Goal: Transaction & Acquisition: Purchase product/service

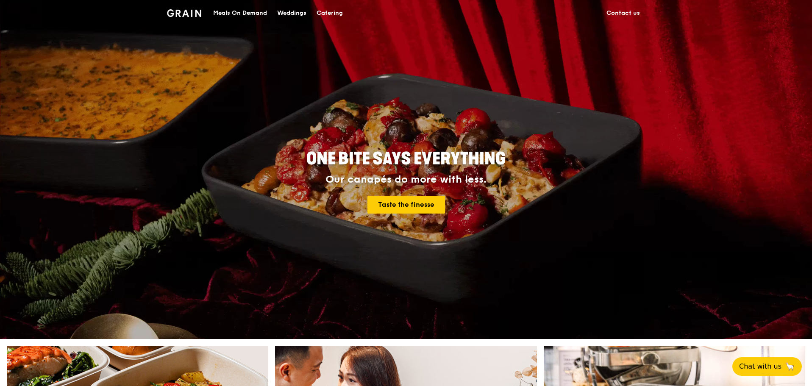
click at [243, 11] on div "Meals On Demand" at bounding box center [240, 12] width 54 height 25
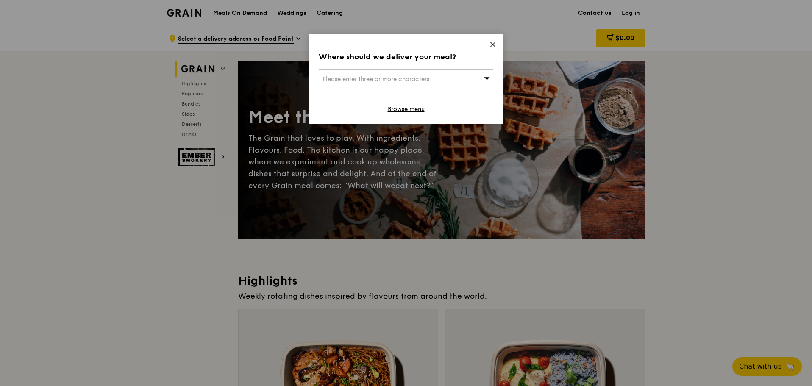
click at [481, 79] on div "Please enter three or more characters" at bounding box center [406, 80] width 175 height 20
click at [489, 43] on div "Where should we deliver your meal? Please enter three or more characters Please…" at bounding box center [406, 79] width 195 height 90
click at [492, 44] on icon at bounding box center [493, 44] width 5 height 5
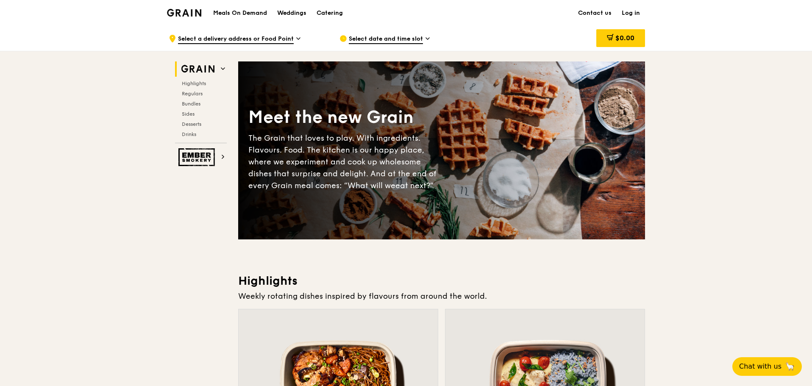
click at [640, 14] on link "Log in" at bounding box center [631, 12] width 28 height 25
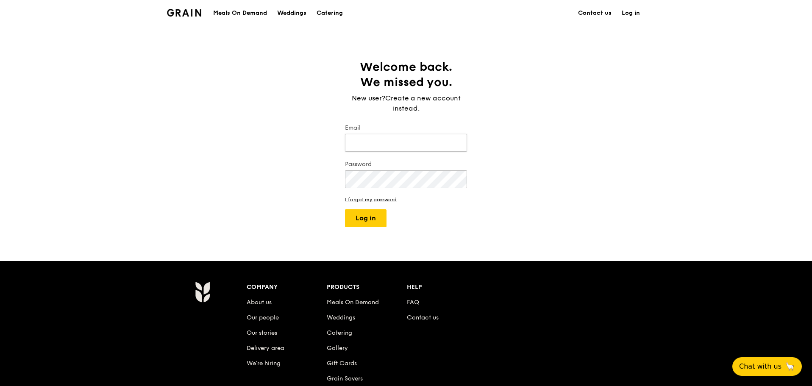
click at [382, 135] on input "Email" at bounding box center [406, 143] width 122 height 18
type input "[PERSON_NAME][EMAIL_ADDRESS][DOMAIN_NAME]"
click at [345, 209] on button "Log in" at bounding box center [366, 218] width 42 height 18
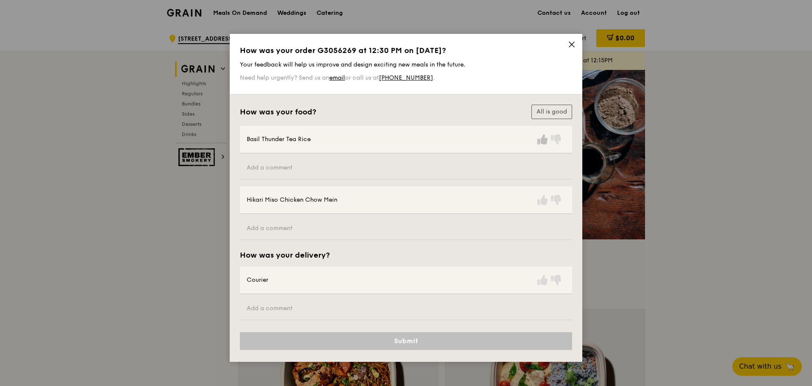
click at [543, 140] on icon at bounding box center [543, 139] width 10 height 10
click at [542, 203] on icon at bounding box center [543, 200] width 10 height 10
click at [541, 281] on icon at bounding box center [543, 280] width 10 height 10
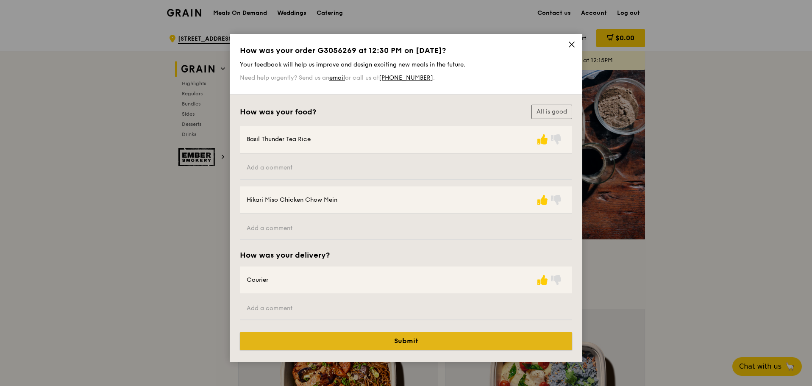
click at [443, 335] on button "Submit" at bounding box center [406, 341] width 332 height 18
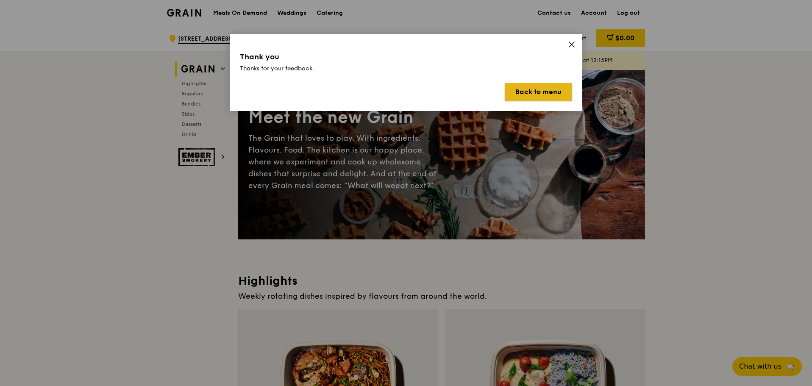
click at [546, 92] on button "Back to menu" at bounding box center [538, 92] width 67 height 18
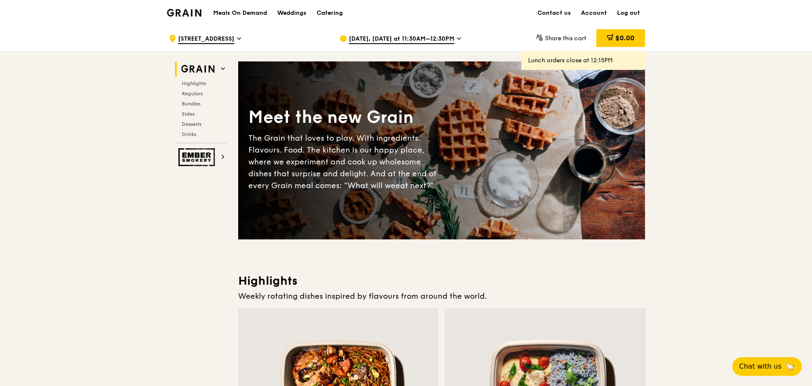
click at [438, 36] on span "[DATE], [DATE] at 11:30AM–12:30PM" at bounding box center [402, 39] width 106 height 9
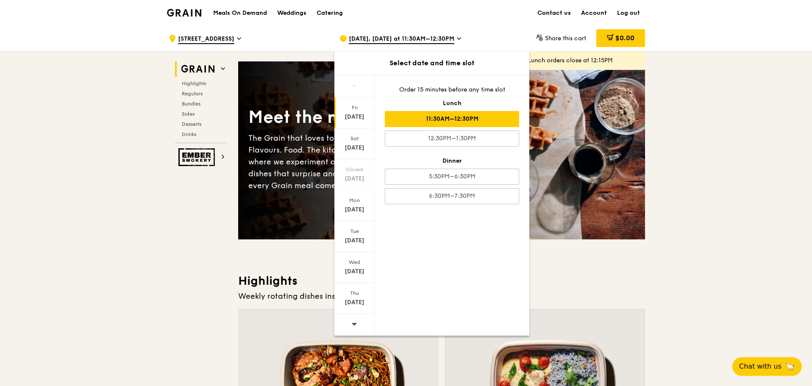
click at [438, 36] on span "[DATE], [DATE] at 11:30AM–12:30PM" at bounding box center [402, 39] width 106 height 9
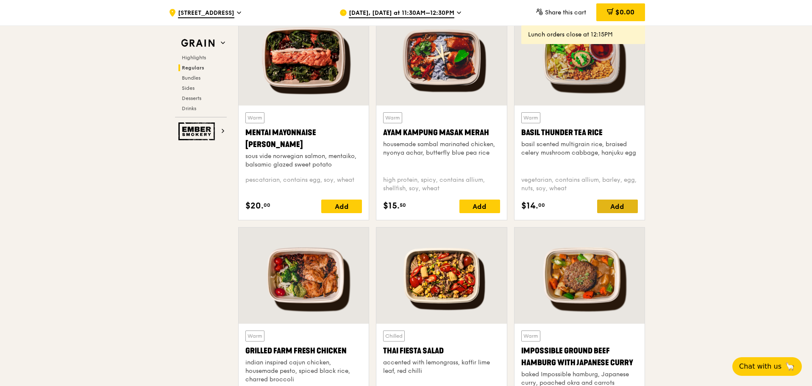
scroll to position [763, 0]
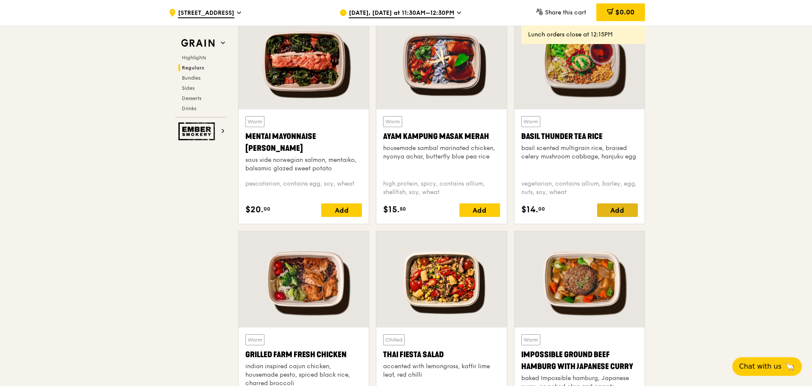
click at [626, 212] on div "Add" at bounding box center [617, 211] width 41 height 14
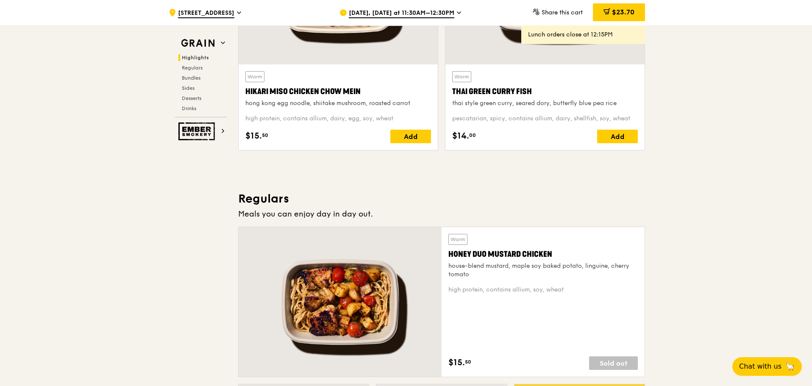
scroll to position [254, 0]
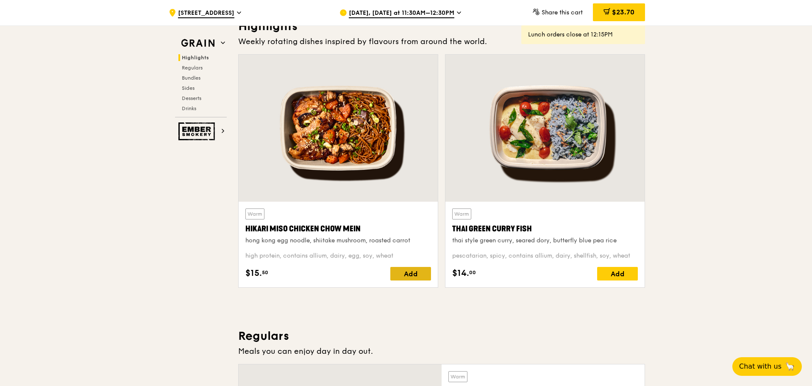
click at [404, 272] on div "Add" at bounding box center [410, 274] width 41 height 14
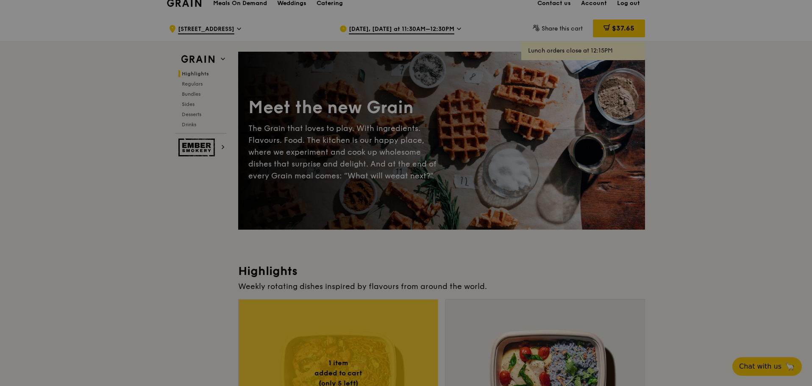
scroll to position [0, 0]
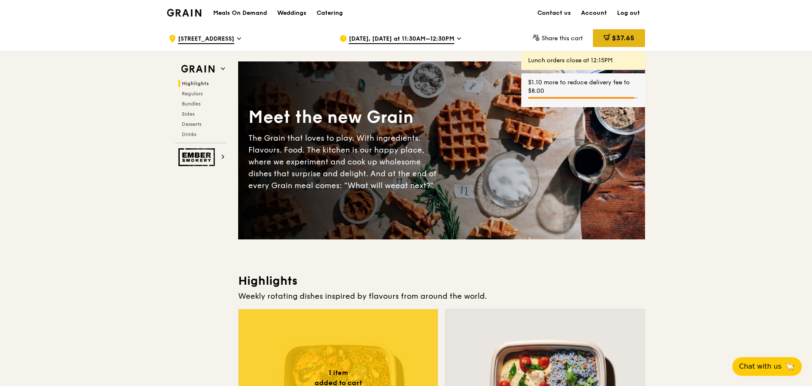
click at [619, 37] on span "$37.65" at bounding box center [623, 38] width 22 height 8
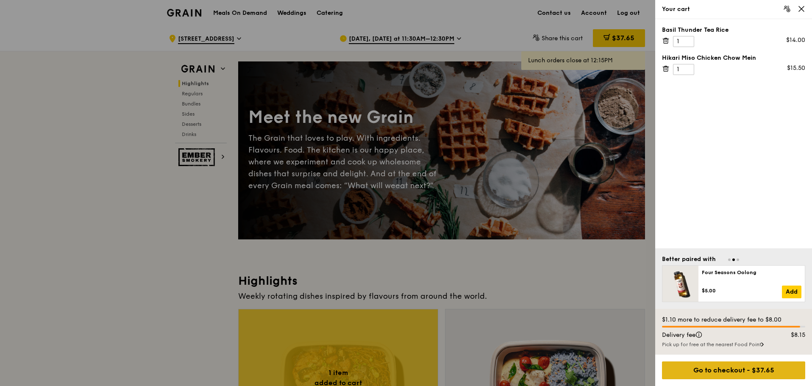
click at [742, 371] on div "Go to checkout - $37.65" at bounding box center [733, 371] width 143 height 18
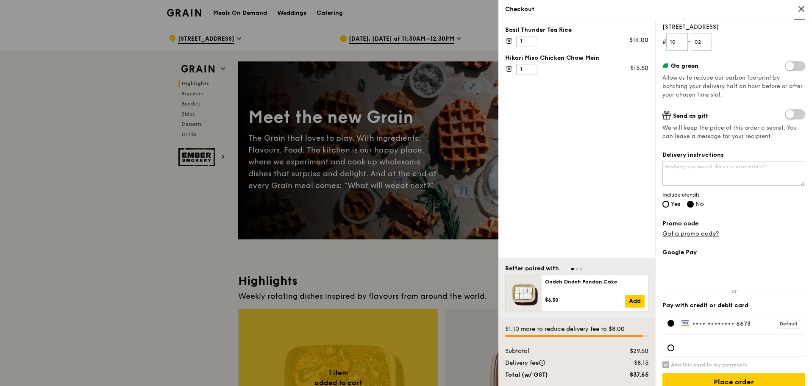
scroll to position [127, 0]
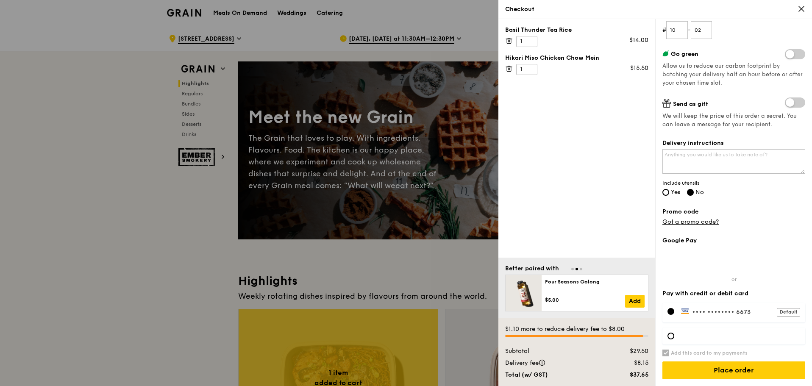
click at [677, 352] on h6 "Add this card to my payments" at bounding box center [709, 353] width 77 height 7
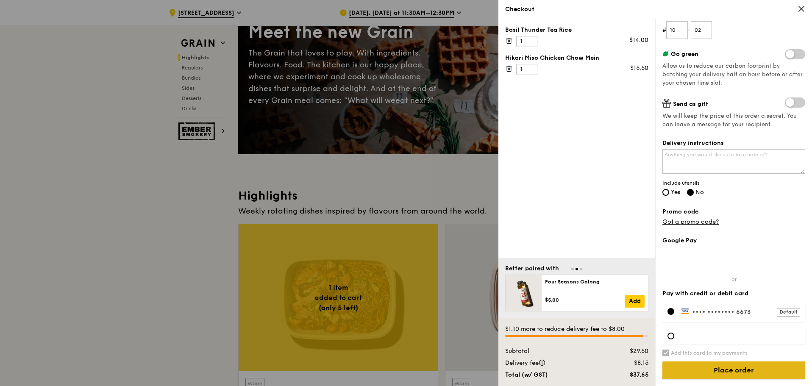
click at [731, 367] on input "Place order" at bounding box center [734, 371] width 143 height 18
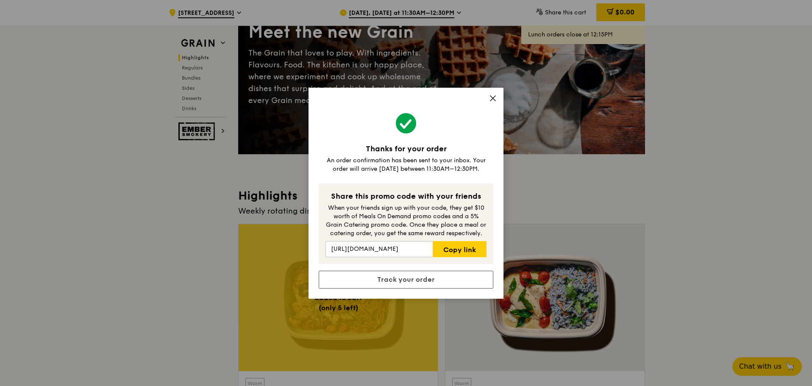
click at [494, 97] on icon at bounding box center [493, 98] width 5 height 5
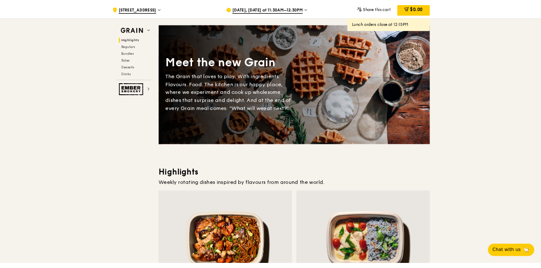
scroll to position [0, 0]
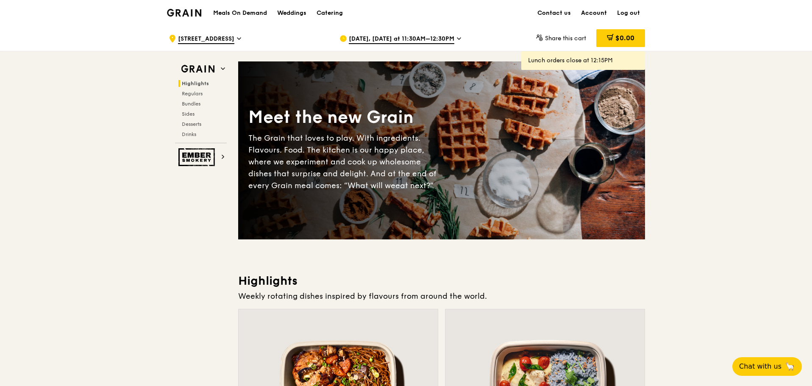
click at [599, 14] on link "Account" at bounding box center [594, 12] width 36 height 25
